Goal: Task Accomplishment & Management: Manage account settings

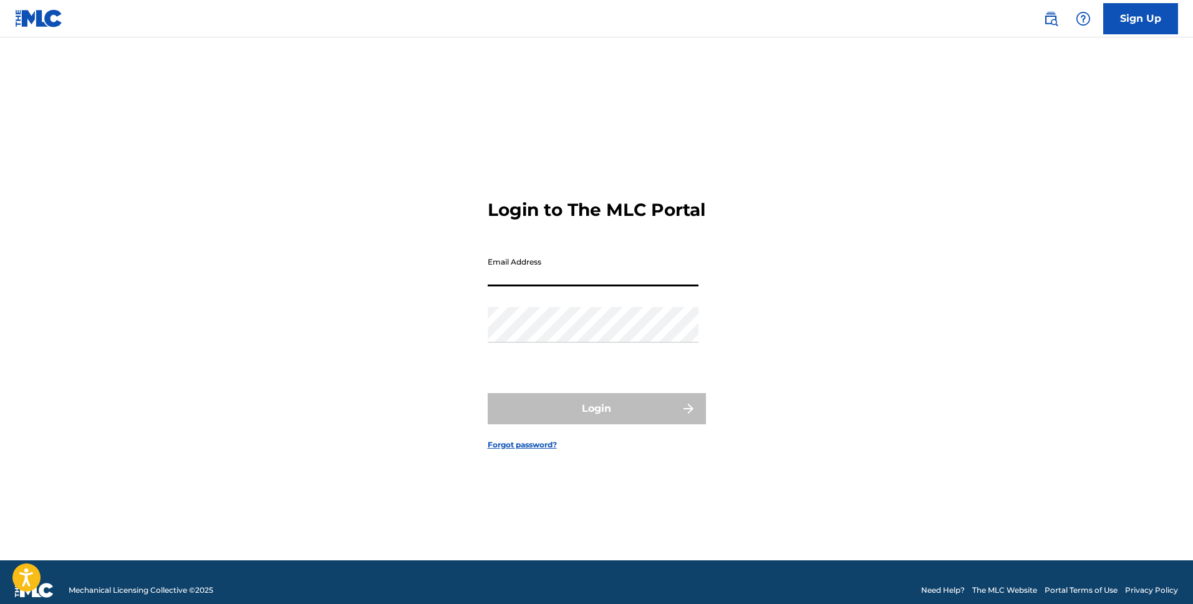
click at [553, 283] on input "Email Address" at bounding box center [593, 269] width 211 height 36
type input "J"
type input "[EMAIL_ADDRESS][DOMAIN_NAME]"
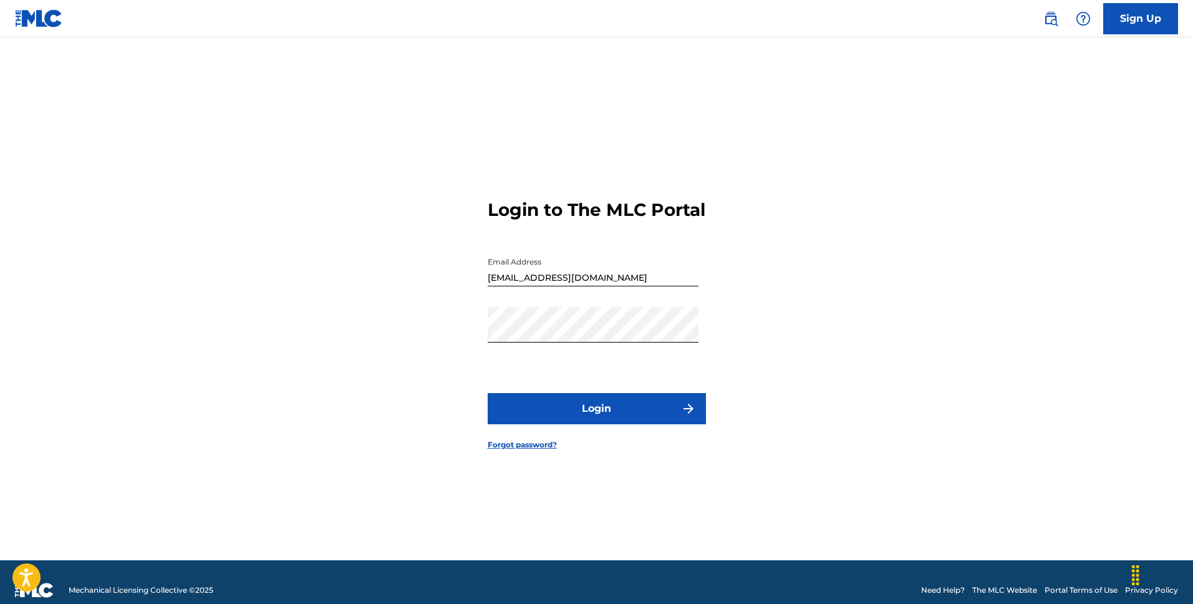
click at [601, 415] on button "Login" at bounding box center [597, 408] width 218 height 31
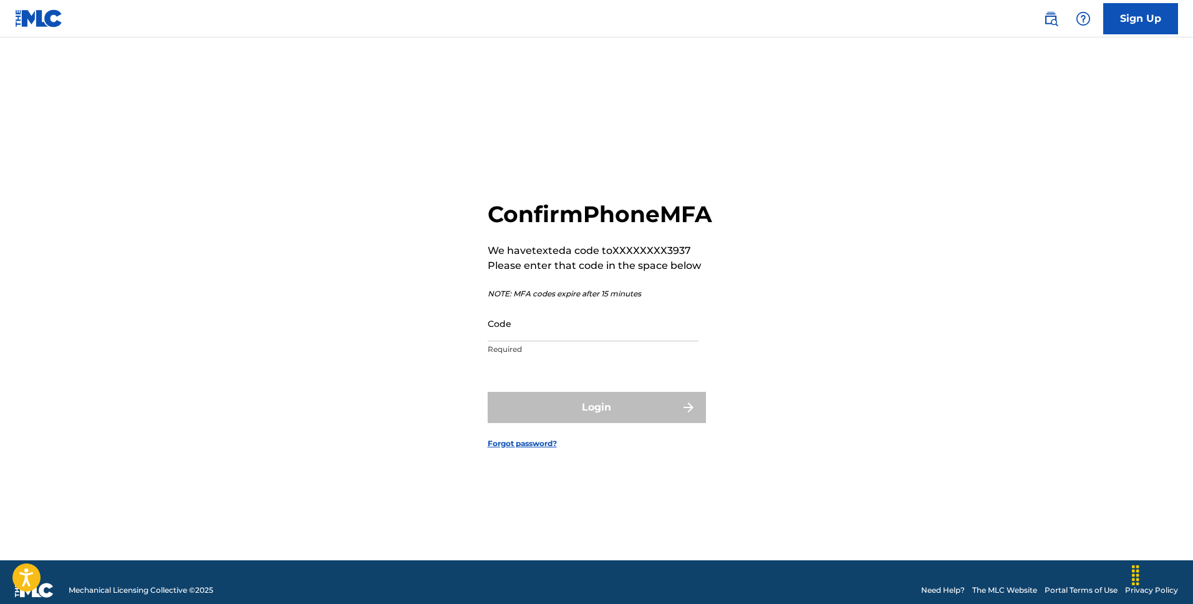
click at [615, 341] on input "Code" at bounding box center [593, 324] width 211 height 36
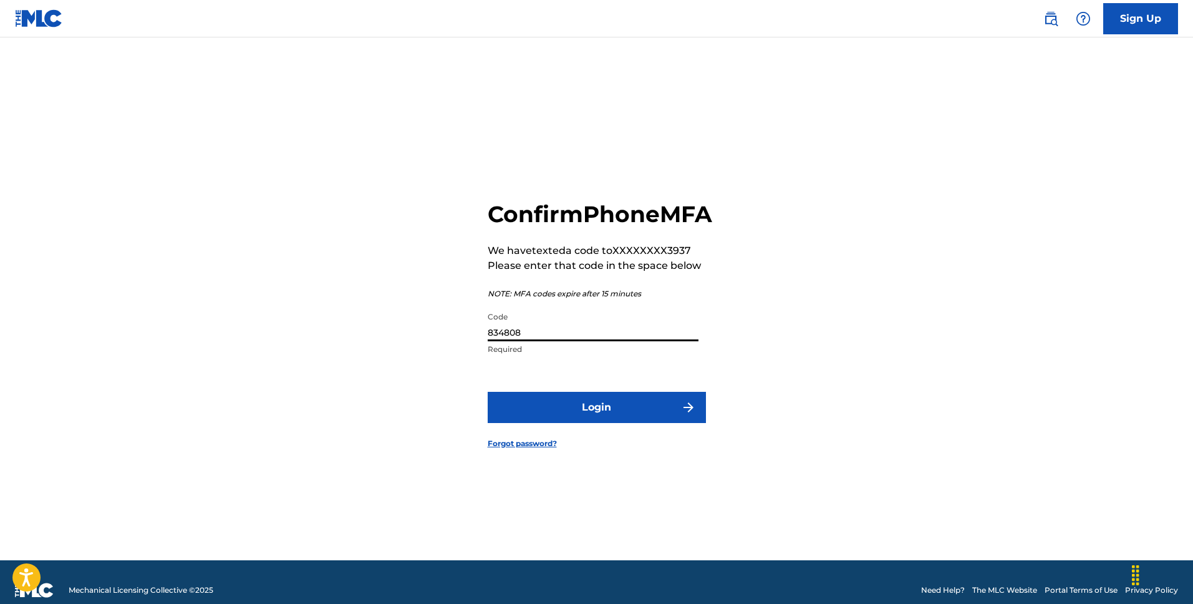
type input "834808"
click at [662, 423] on button "Login" at bounding box center [597, 407] width 218 height 31
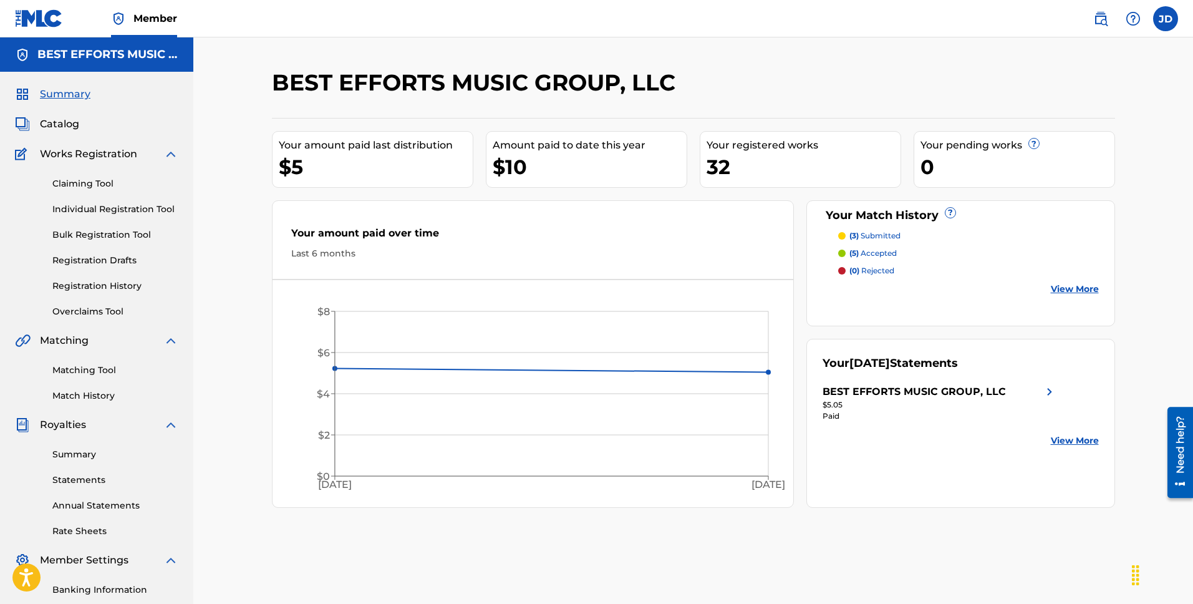
click at [1162, 19] on label at bounding box center [1165, 18] width 25 height 25
click at [1166, 19] on input "[PERSON_NAME] [EMAIL_ADDRESS][DOMAIN_NAME] Profile Log out" at bounding box center [1166, 19] width 0 height 0
click at [1049, 137] on link "Profile" at bounding box center [1043, 134] width 25 height 11
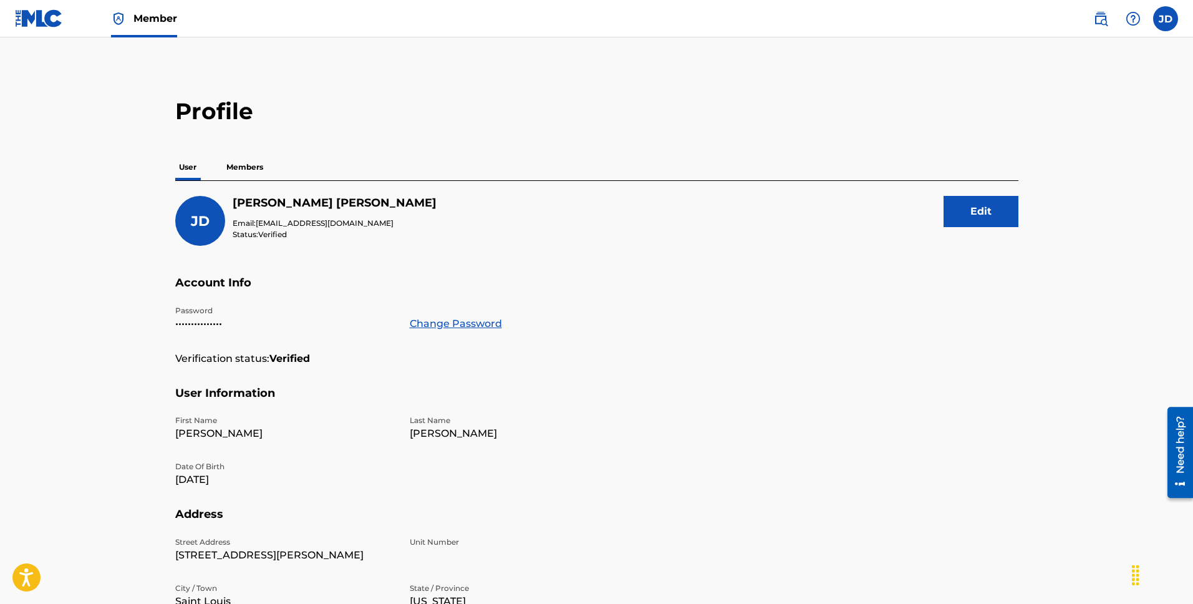
click at [255, 175] on p "Members" at bounding box center [245, 167] width 44 height 26
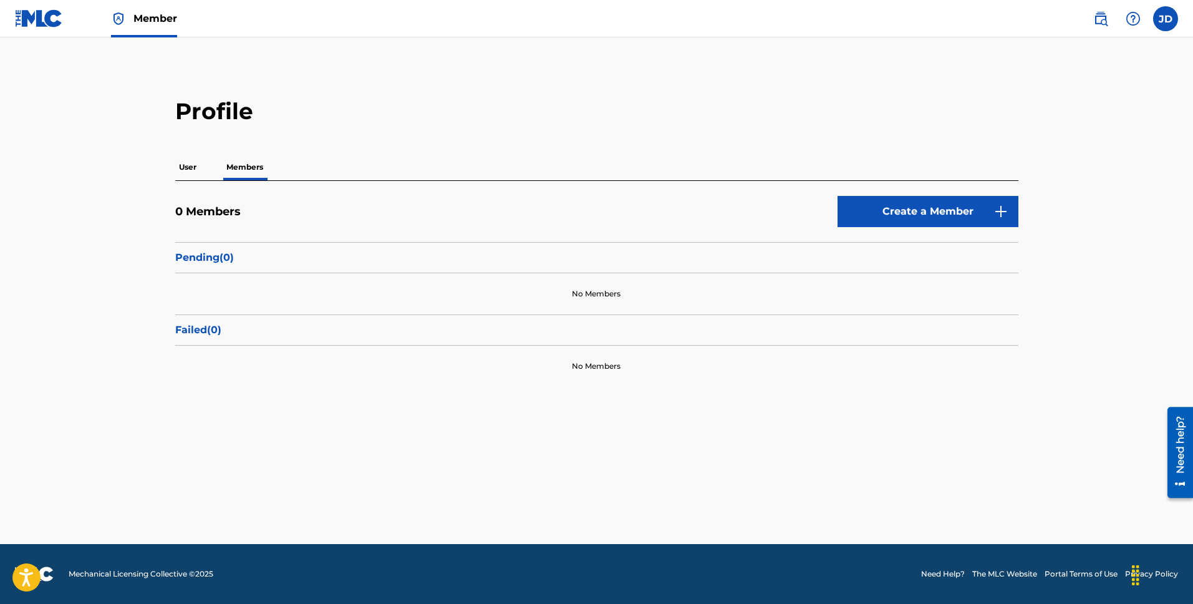
click at [52, 11] on img at bounding box center [39, 18] width 48 height 18
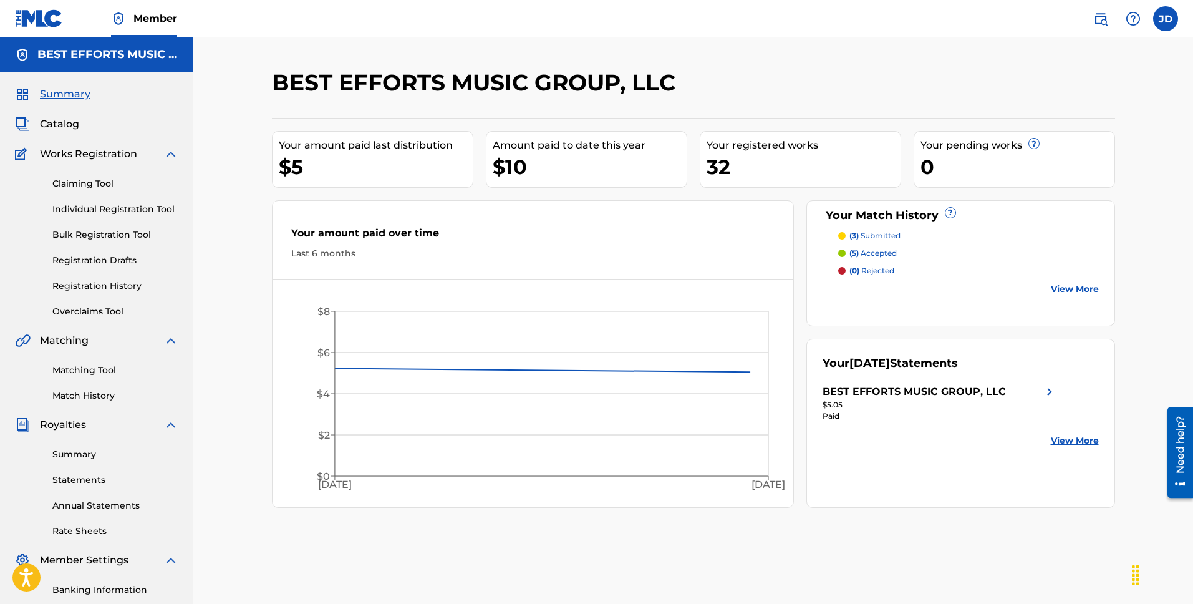
scroll to position [144, 0]
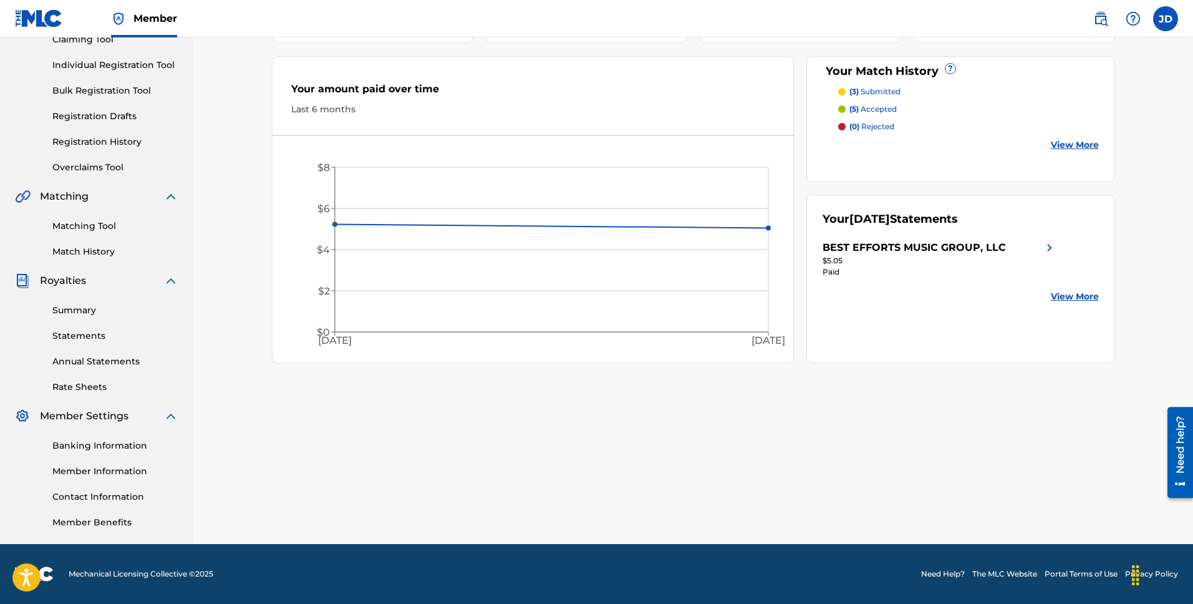
click at [97, 472] on link "Member Information" at bounding box center [115, 471] width 126 height 13
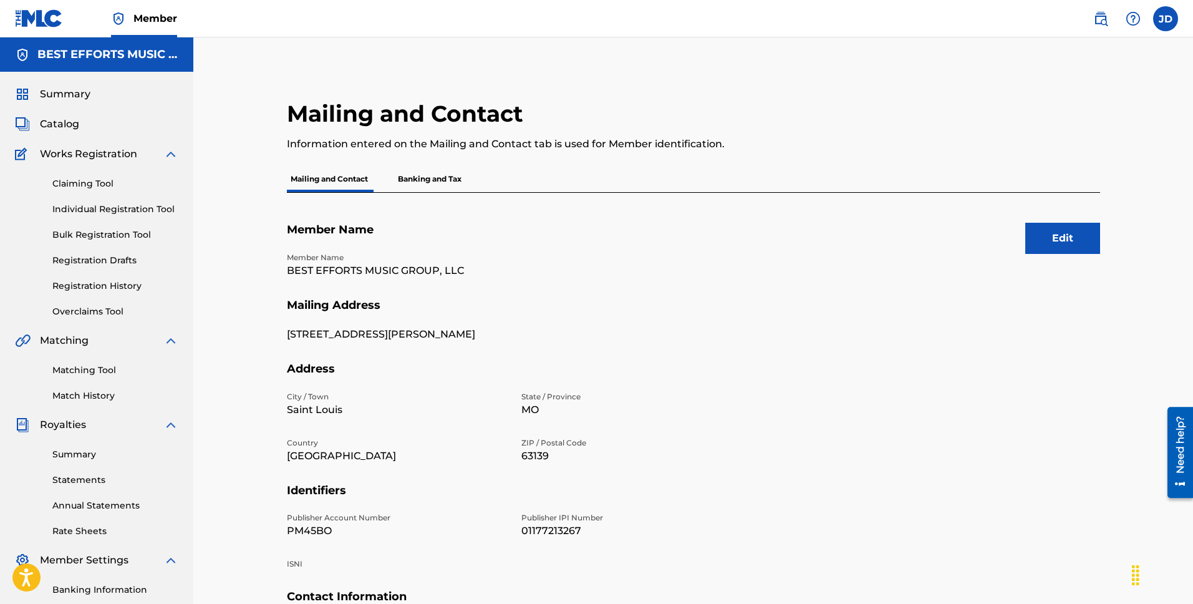
click at [1060, 236] on button "Edit" at bounding box center [1063, 238] width 75 height 31
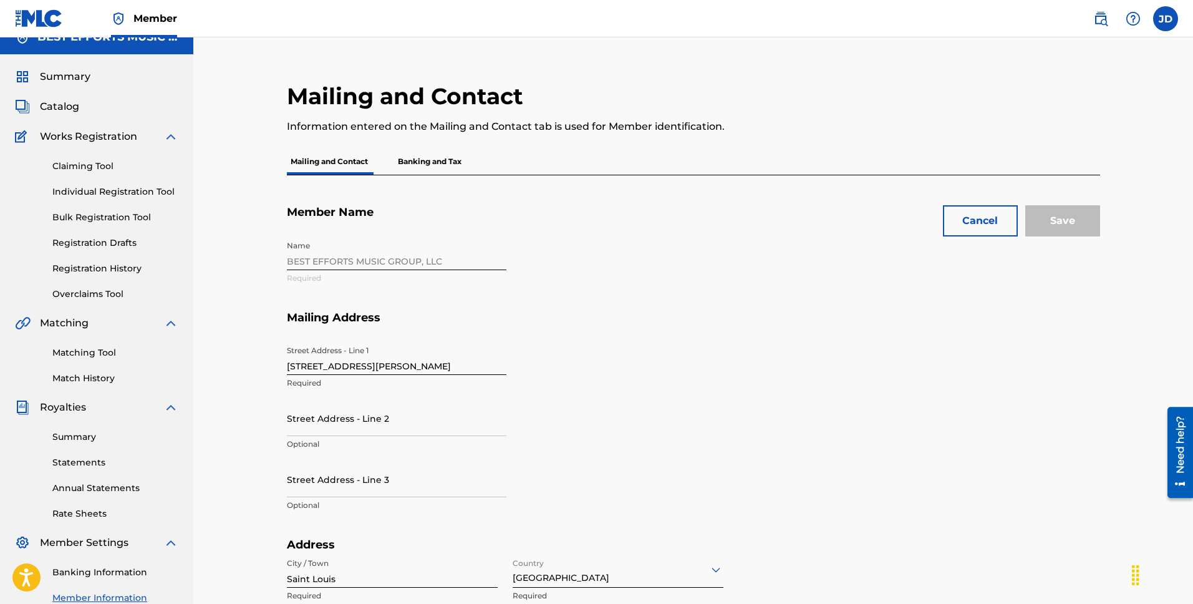
scroll to position [24, 0]
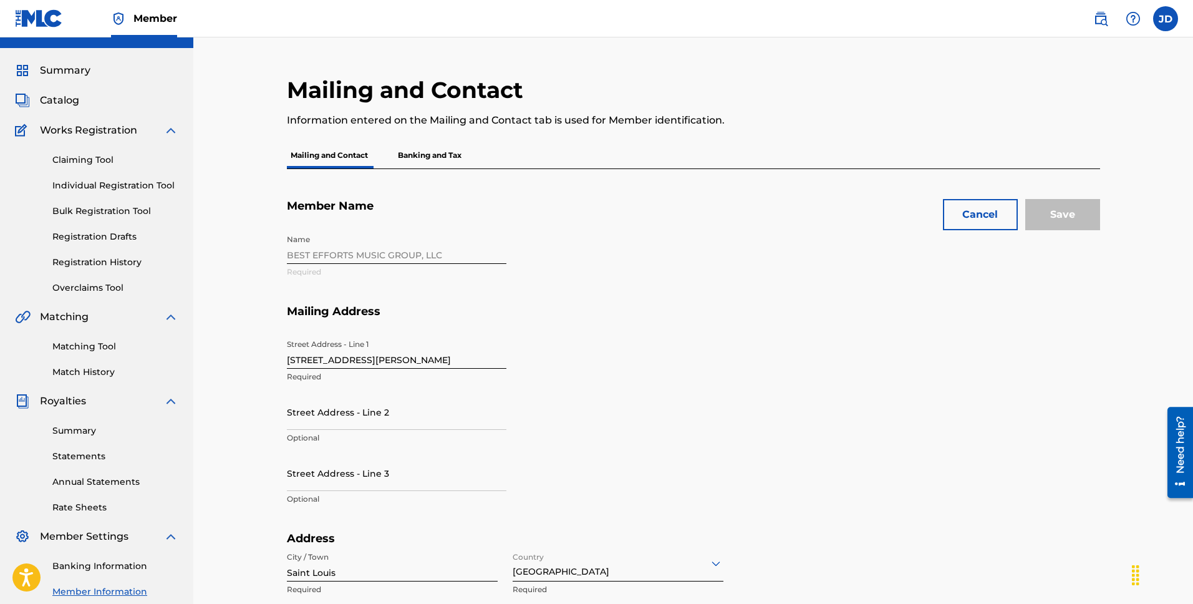
click at [452, 261] on div "Name BEST EFFORTS MUSIC GROUP, LLC Required" at bounding box center [514, 266] width 454 height 76
click at [426, 260] on div "Name BEST EFFORTS MUSIC GROUP, LLC Required" at bounding box center [514, 266] width 454 height 76
drag, startPoint x: 587, startPoint y: 268, endPoint x: 497, endPoint y: 268, distance: 90.5
click at [586, 268] on div "Name BEST EFFORTS MUSIC GROUP, LLC Required" at bounding box center [514, 266] width 454 height 76
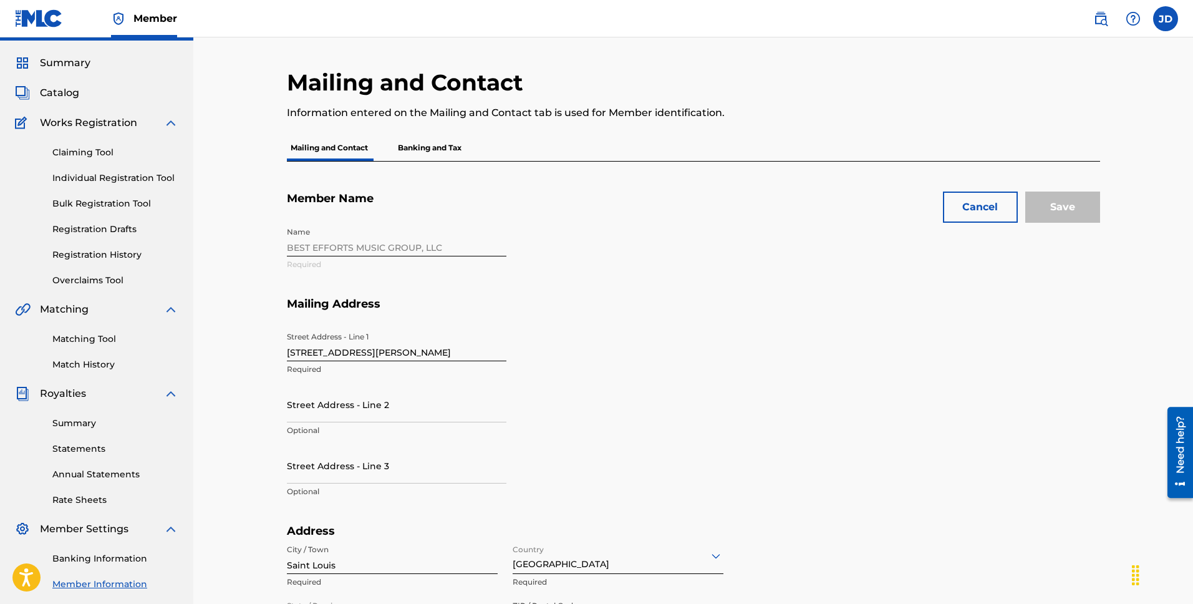
click at [560, 288] on div "Name BEST EFFORTS MUSIC GROUP, LLC Required" at bounding box center [514, 259] width 454 height 76
click at [555, 288] on div "Name BEST EFFORTS MUSIC GROUP, LLC Required" at bounding box center [514, 259] width 454 height 76
click at [541, 312] on h5 "Mailing Address" at bounding box center [693, 311] width 813 height 29
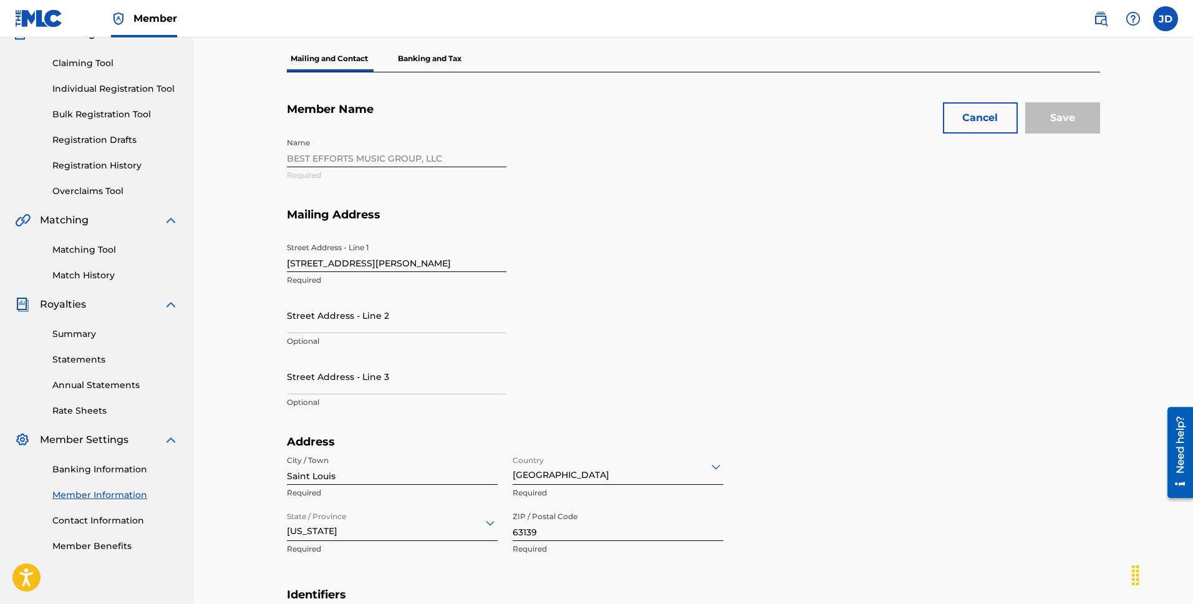
scroll to position [311, 0]
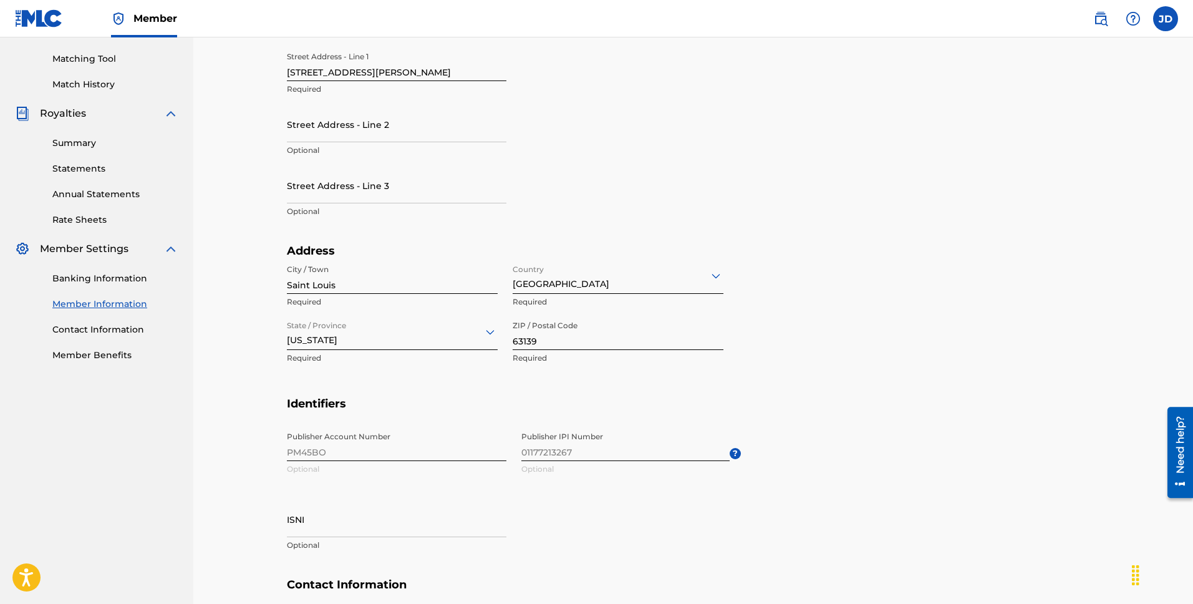
click at [850, 351] on section "Address City / [GEOGRAPHIC_DATA] Required Country [GEOGRAPHIC_DATA] Required St…" at bounding box center [693, 320] width 813 height 153
drag, startPoint x: 876, startPoint y: 353, endPoint x: 865, endPoint y: 353, distance: 11.2
click at [872, 353] on section "Address City / [GEOGRAPHIC_DATA] Required Country [GEOGRAPHIC_DATA] Required St…" at bounding box center [693, 320] width 813 height 153
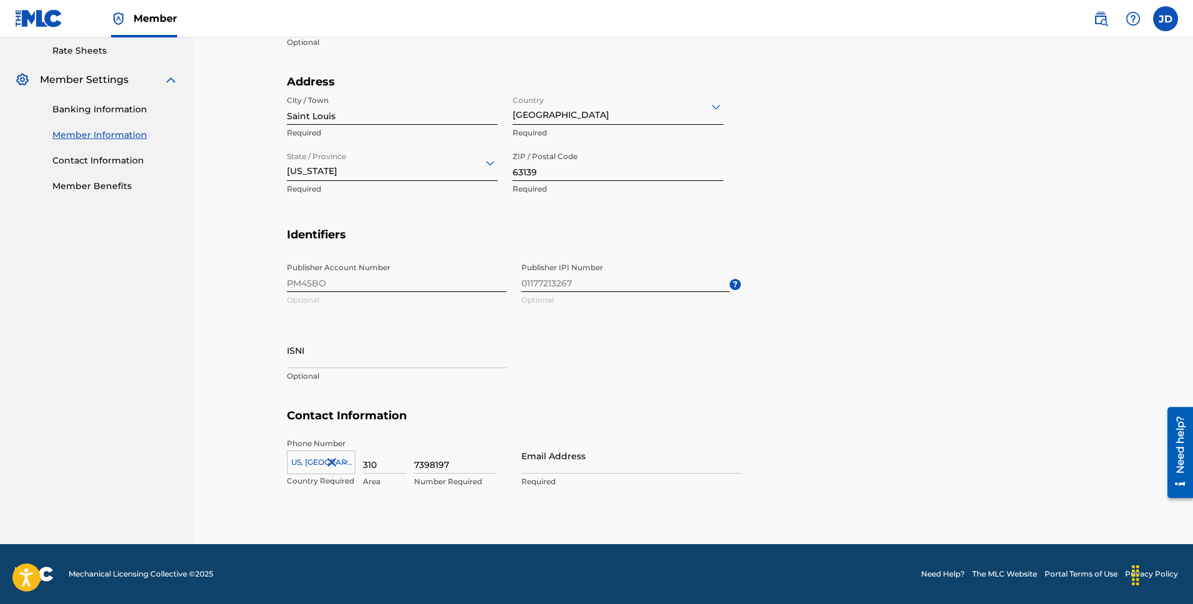
click at [885, 354] on section "Identifiers Publisher Account Number PM45BO Optional Publisher IPI Number 01177…" at bounding box center [693, 319] width 813 height 182
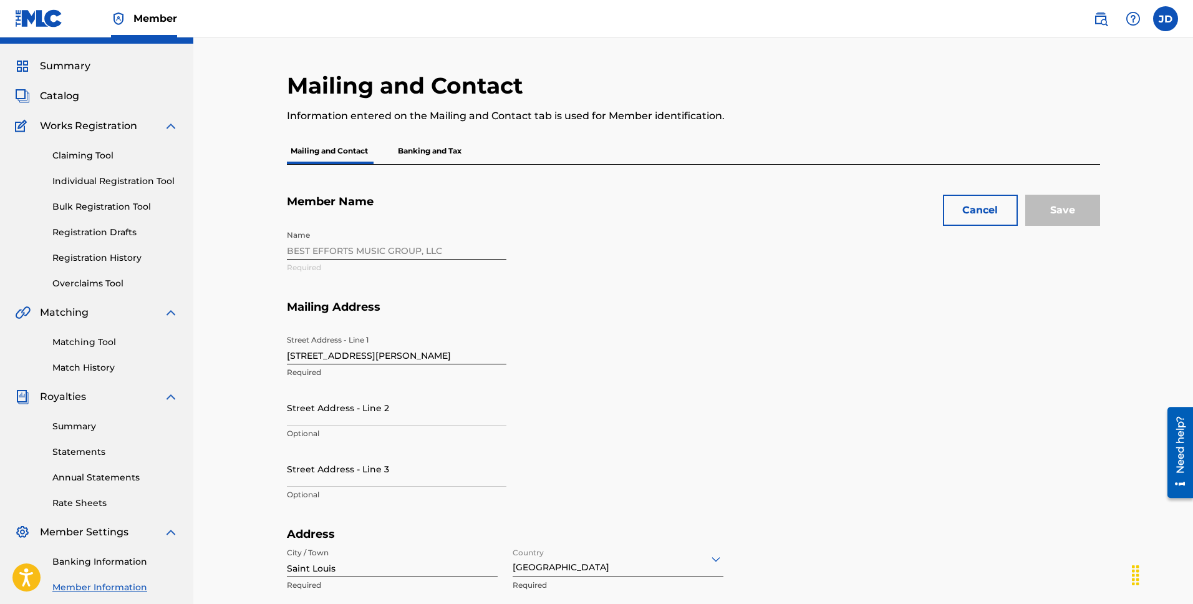
scroll to position [0, 0]
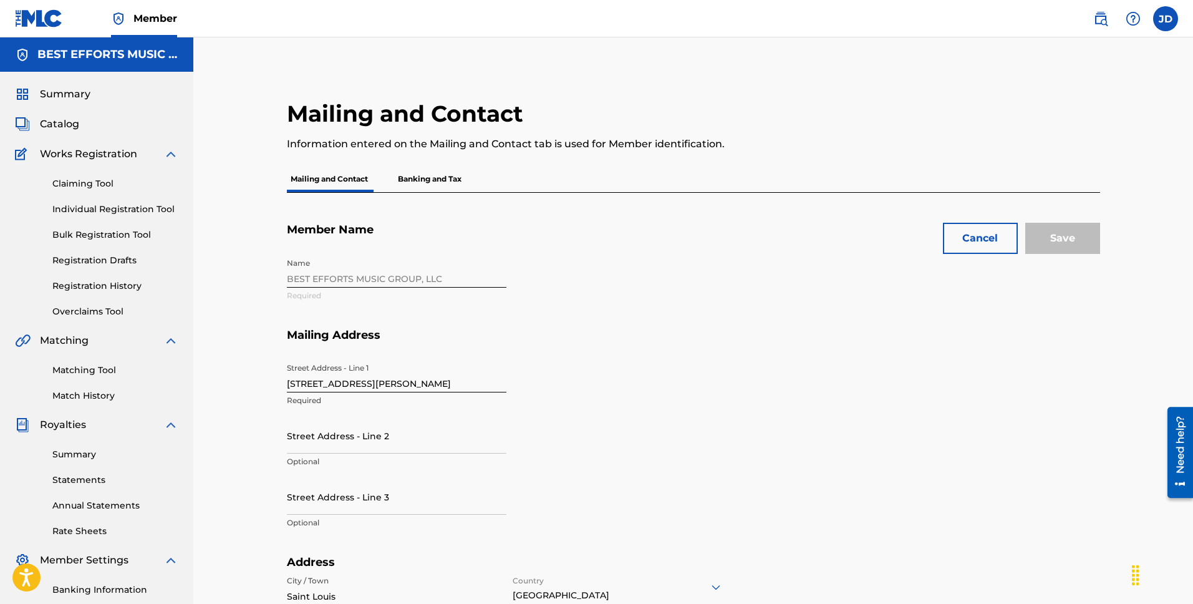
click at [876, 425] on section "Mailing Address Street Address - Line [GEOGRAPHIC_DATA][STREET_ADDRESS][PERSON_…" at bounding box center [693, 442] width 813 height 228
click at [856, 425] on section "Mailing Address Street Address - Line [GEOGRAPHIC_DATA][STREET_ADDRESS][PERSON_…" at bounding box center [693, 442] width 813 height 228
click at [820, 423] on section "Mailing Address Street Address - Line [GEOGRAPHIC_DATA][STREET_ADDRESS][PERSON_…" at bounding box center [693, 442] width 813 height 228
click at [246, 83] on div "Mailing and Contact Information entered on the Mailing and Contact tab is used …" at bounding box center [693, 530] width 1000 height 987
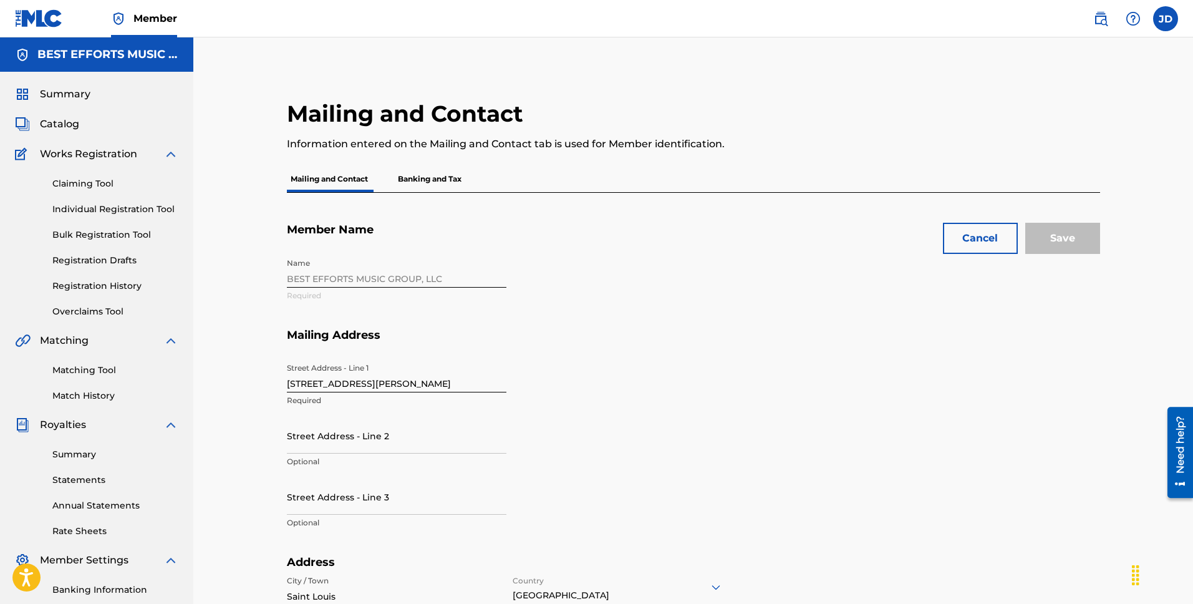
click at [243, 83] on div "Mailing and Contact Information entered on the Mailing and Contact tab is used …" at bounding box center [693, 530] width 1000 height 987
click at [86, 397] on link "Match History" at bounding box center [115, 395] width 126 height 13
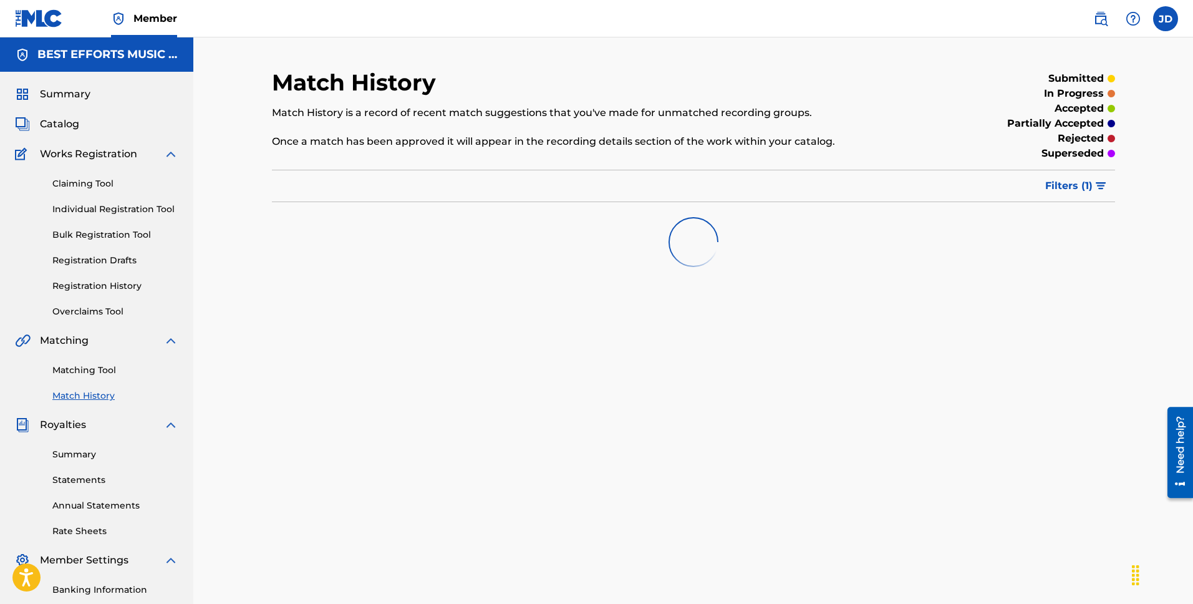
click at [912, 99] on div "Match History Match History is a record of recent match suggestions that you've…" at bounding box center [596, 116] width 649 height 95
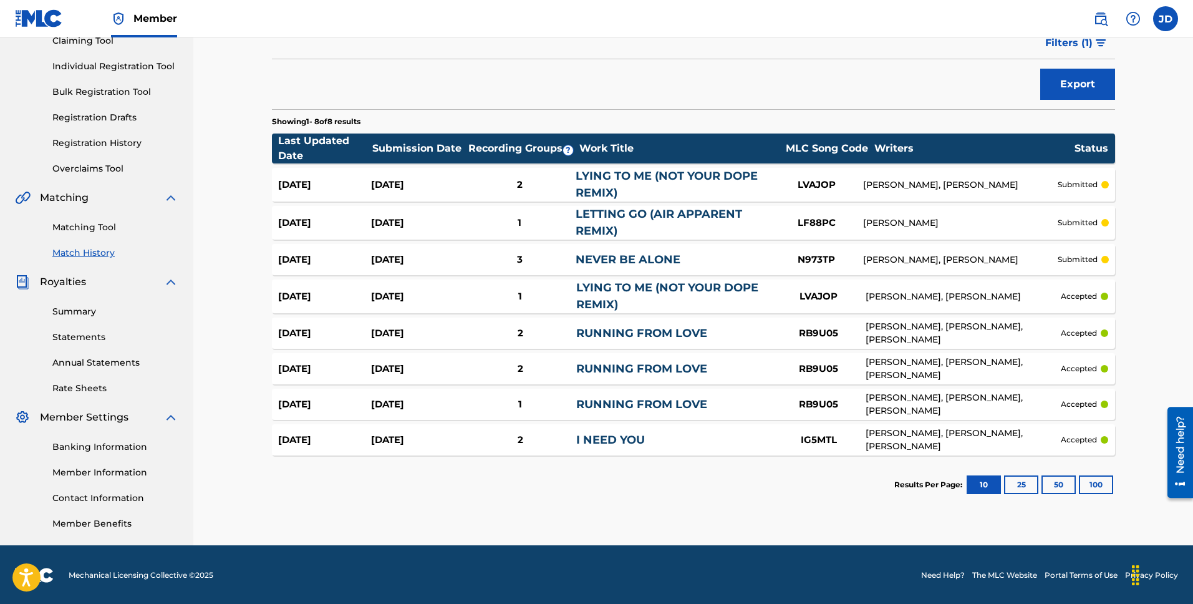
scroll to position [144, 0]
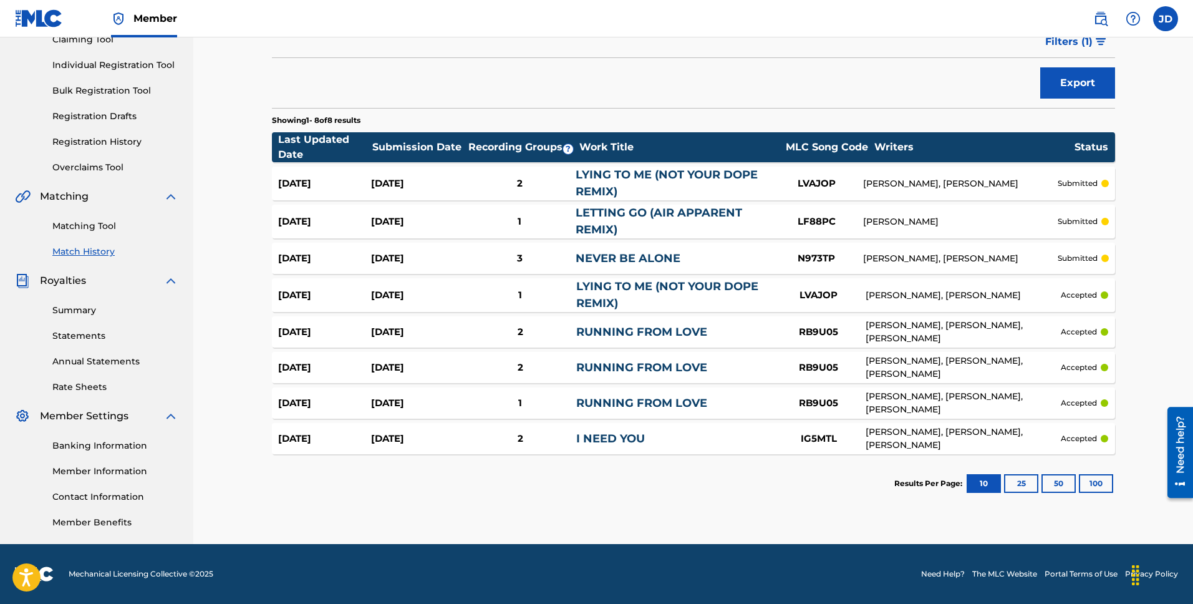
click at [739, 124] on section "Showing 1 - 8 of 8 results" at bounding box center [693, 117] width 843 height 18
